Goal: Check status: Check status

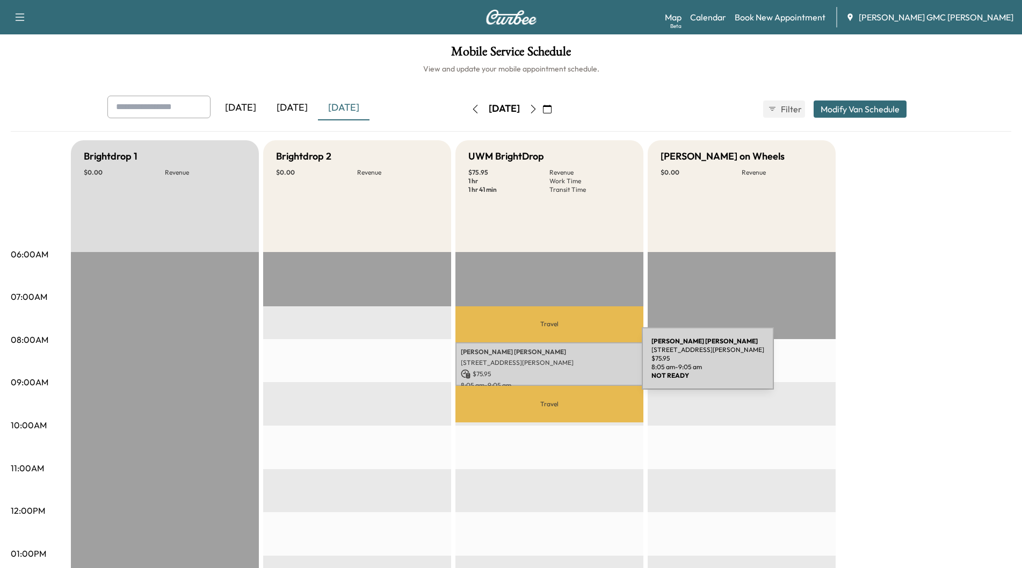
click at [561, 365] on p "[STREET_ADDRESS][PERSON_NAME]" at bounding box center [549, 362] width 177 height 9
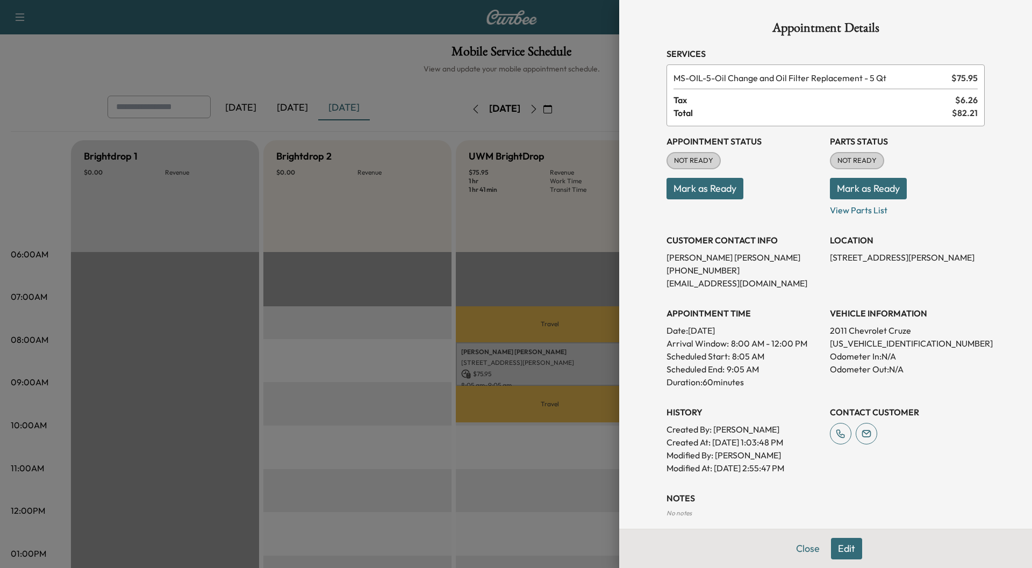
click at [846, 185] on button "Mark as Ready" at bounding box center [868, 188] width 77 height 21
click at [801, 546] on button "Close" at bounding box center [808, 548] width 38 height 21
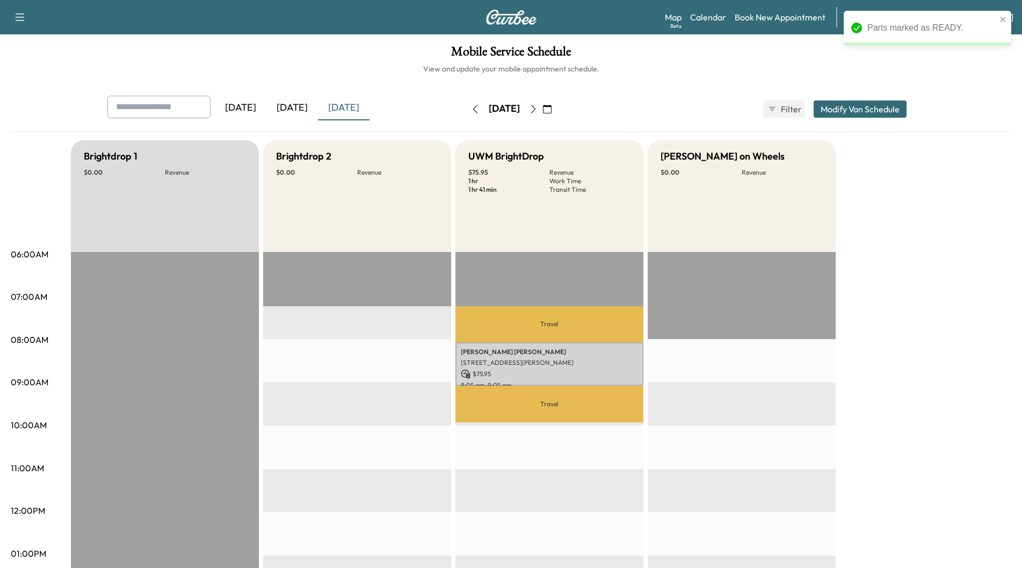
click at [538, 112] on icon "button" at bounding box center [533, 109] width 9 height 9
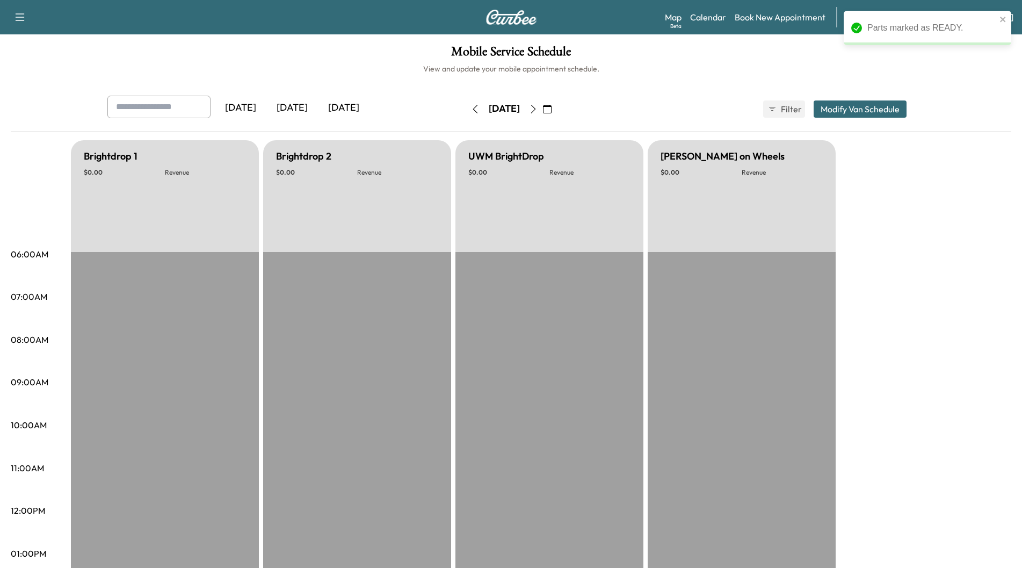
click at [536, 112] on icon "button" at bounding box center [533, 109] width 5 height 9
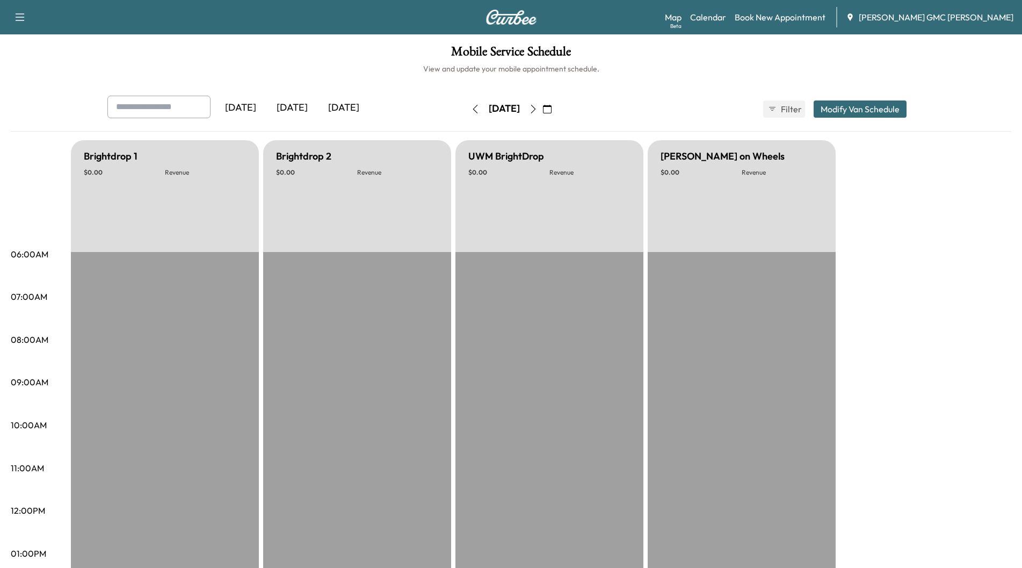
click at [543, 112] on button "button" at bounding box center [533, 108] width 18 height 17
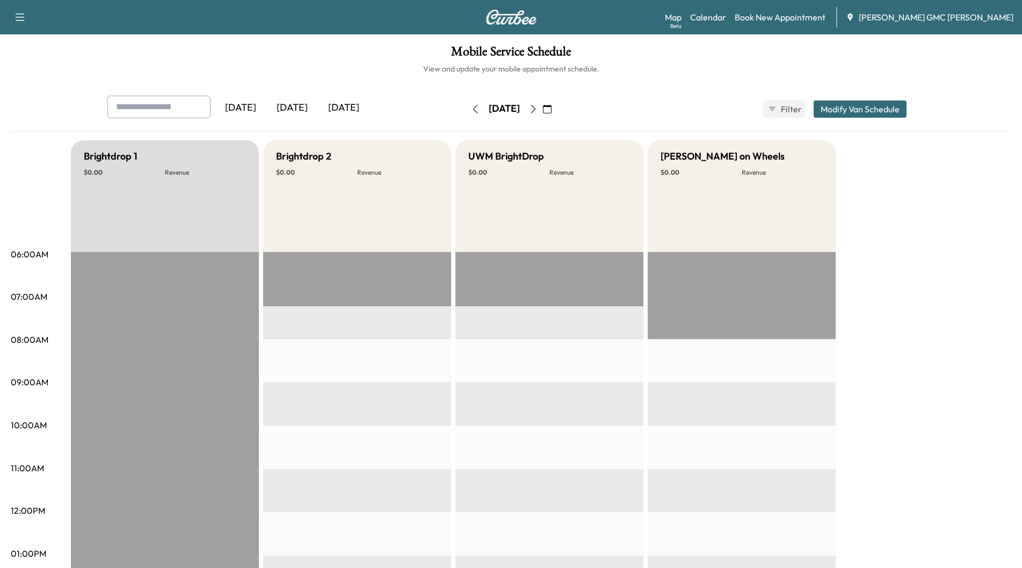
click at [538, 112] on icon "button" at bounding box center [533, 109] width 9 height 9
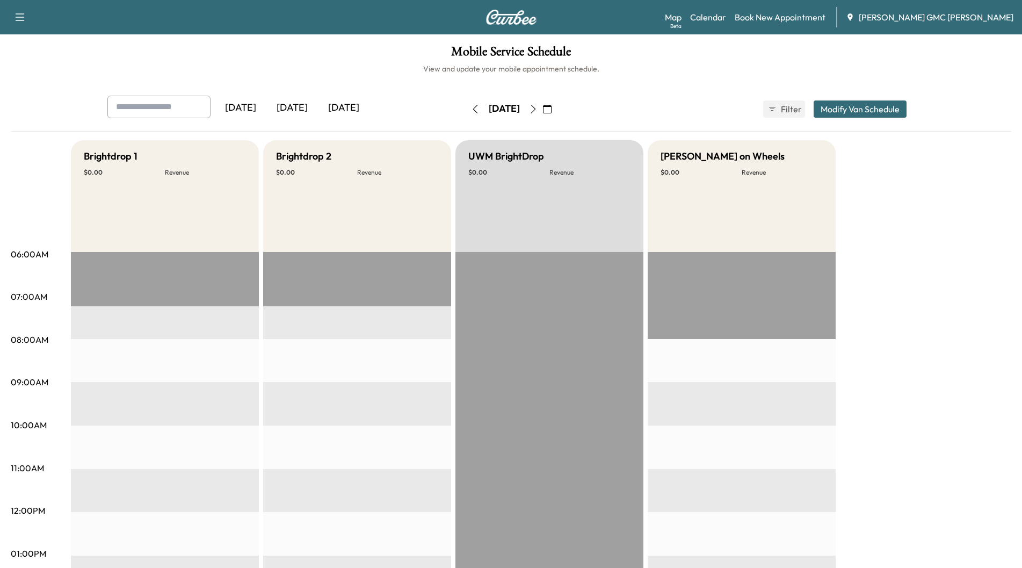
click at [543, 112] on button "button" at bounding box center [533, 108] width 18 height 17
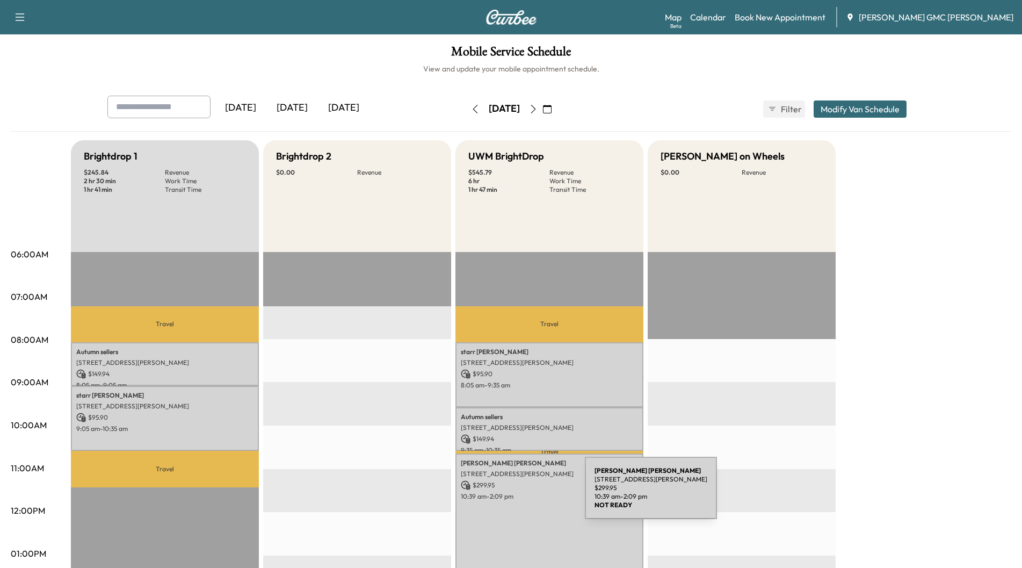
click at [505, 494] on p "10:39 am - 2:09 pm" at bounding box center [549, 496] width 177 height 9
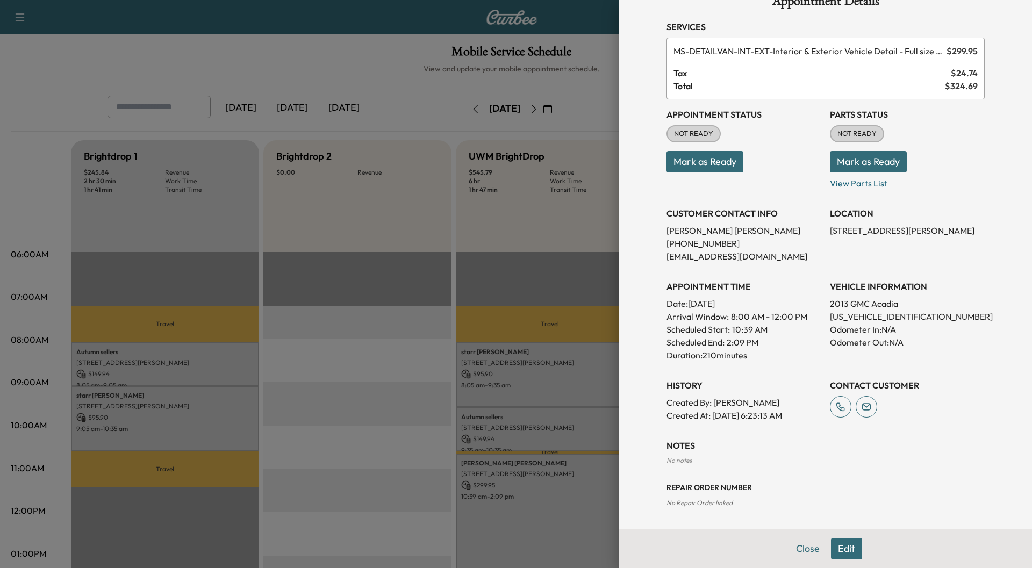
scroll to position [27, 0]
click at [806, 552] on button "Close" at bounding box center [808, 548] width 38 height 21
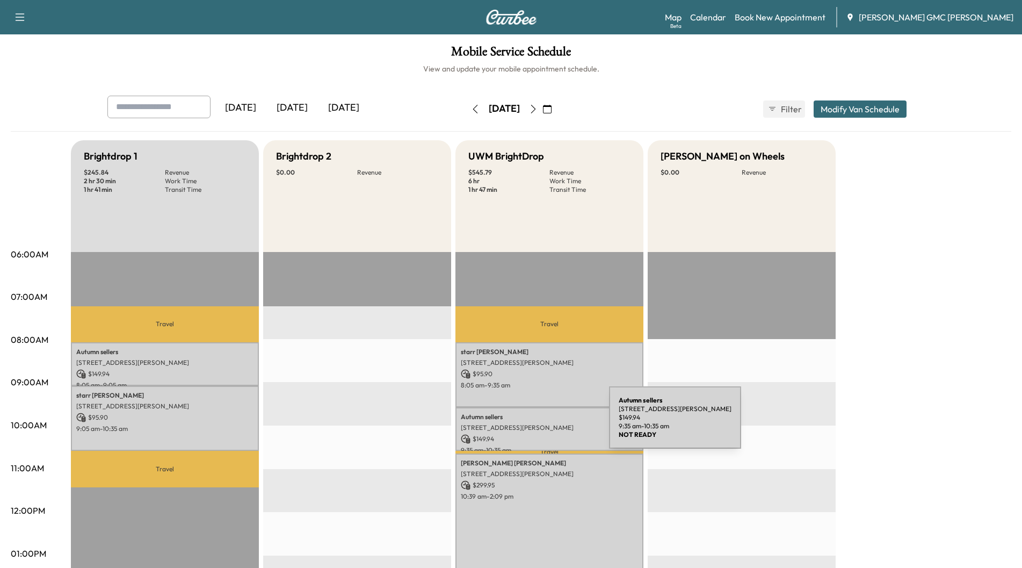
click at [529, 424] on p "[STREET_ADDRESS][PERSON_NAME]" at bounding box center [549, 427] width 177 height 9
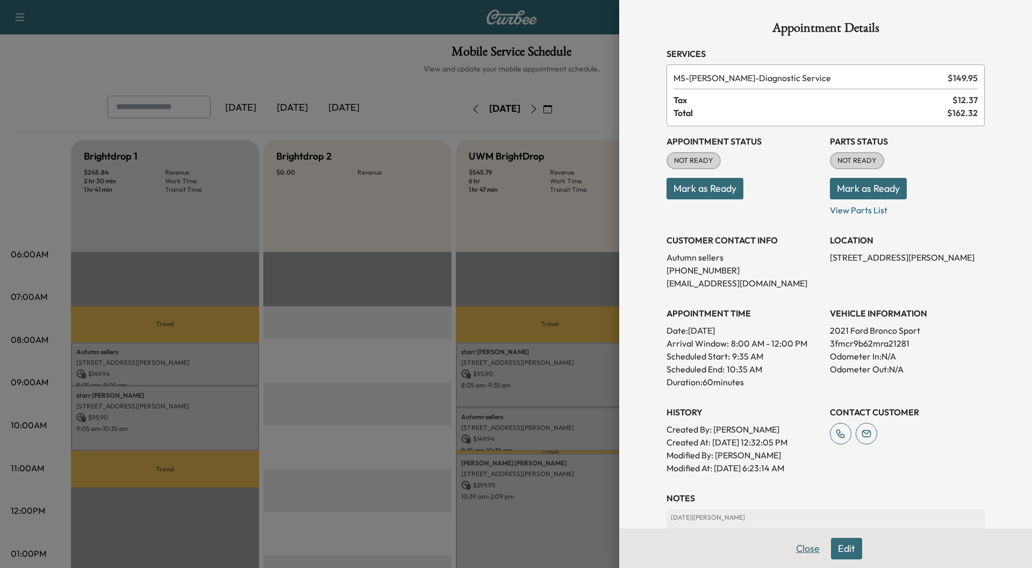
click at [800, 544] on button "Close" at bounding box center [808, 548] width 38 height 21
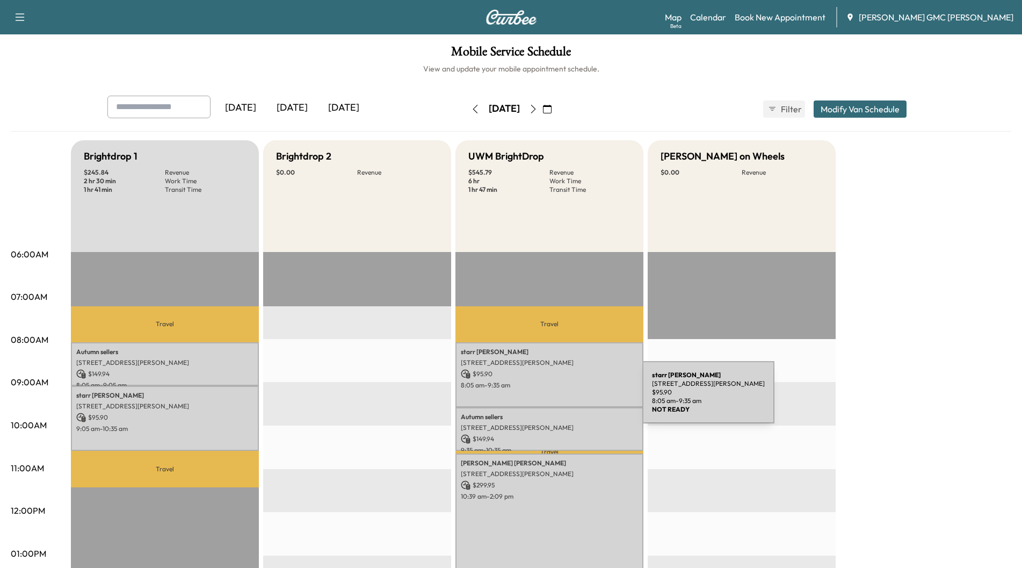
click at [561, 399] on div "[PERSON_NAME] [STREET_ADDRESS][PERSON_NAME] $ 95.90 8:05 am - 9:35 am" at bounding box center [550, 374] width 188 height 65
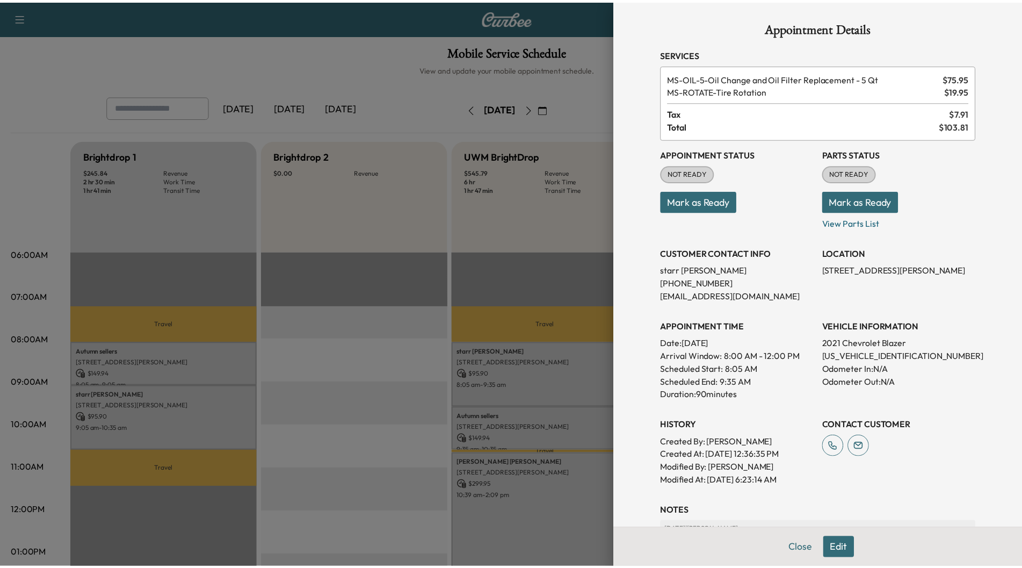
scroll to position [107, 0]
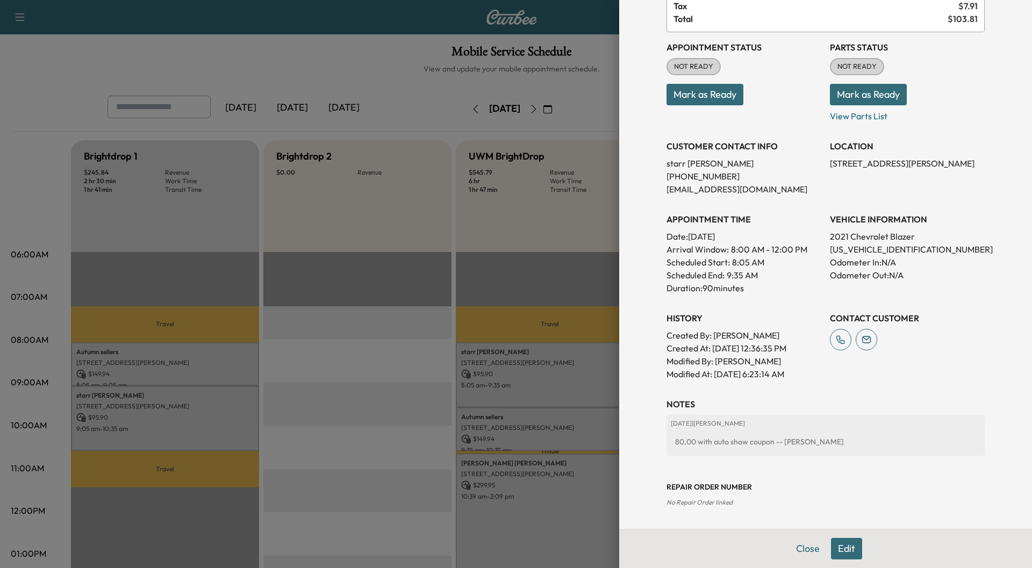
click at [800, 550] on button "Close" at bounding box center [808, 548] width 38 height 21
